Goal: Register for event/course

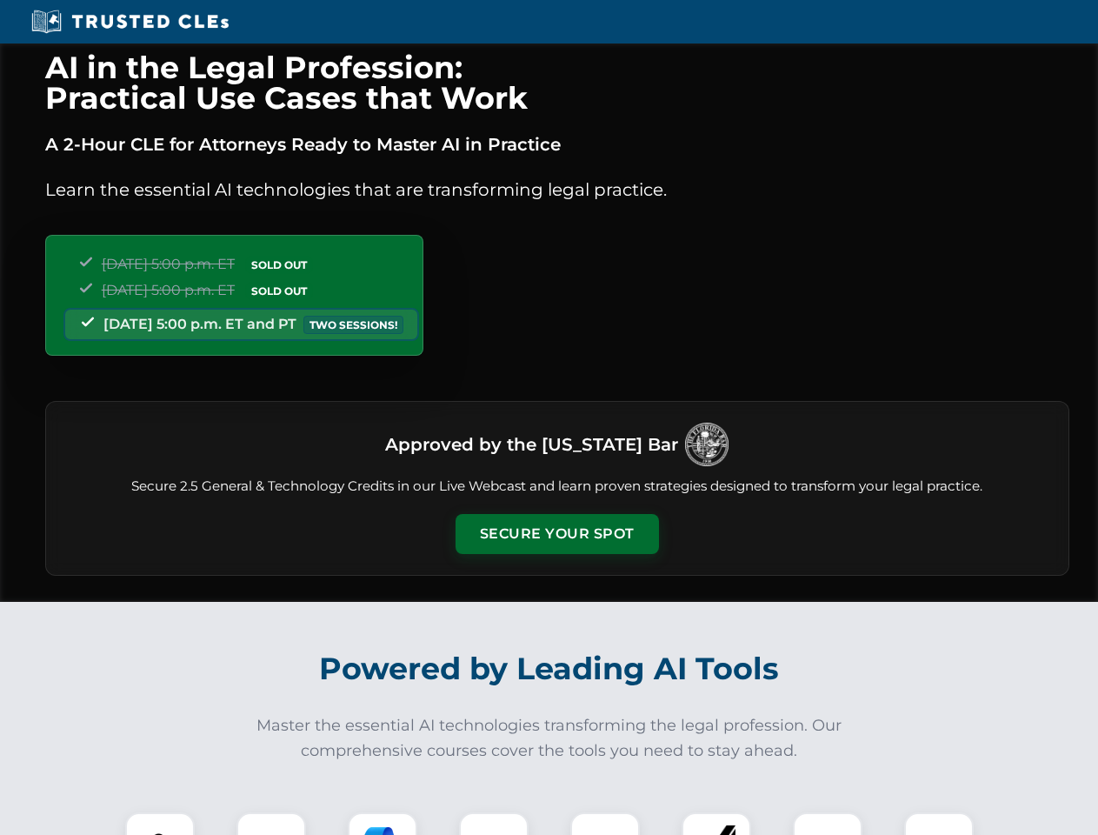
click at [557, 534] on button "Secure Your Spot" at bounding box center [557, 534] width 203 height 40
